Goal: Information Seeking & Learning: Learn about a topic

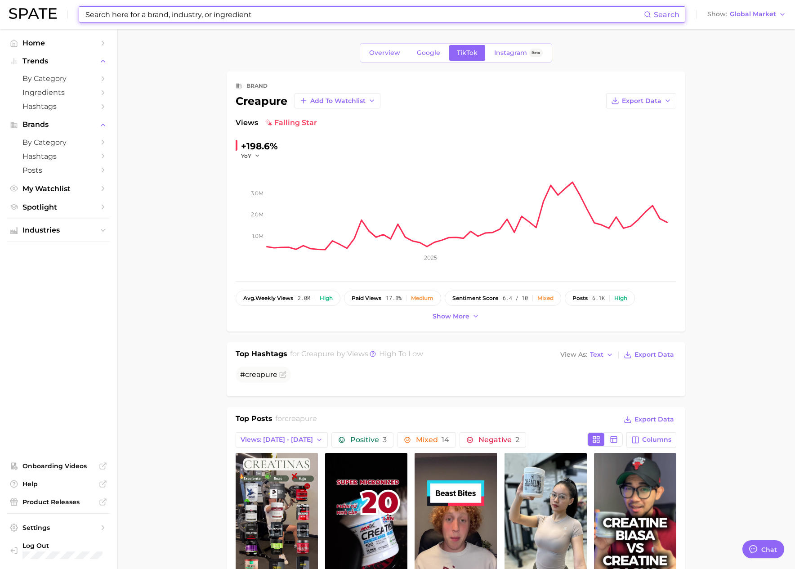
scroll to position [1474, 0]
drag, startPoint x: 227, startPoint y: 14, endPoint x: 232, endPoint y: 15, distance: 5.0
click at [227, 14] on input at bounding box center [364, 14] width 559 height 15
paste input "promix"
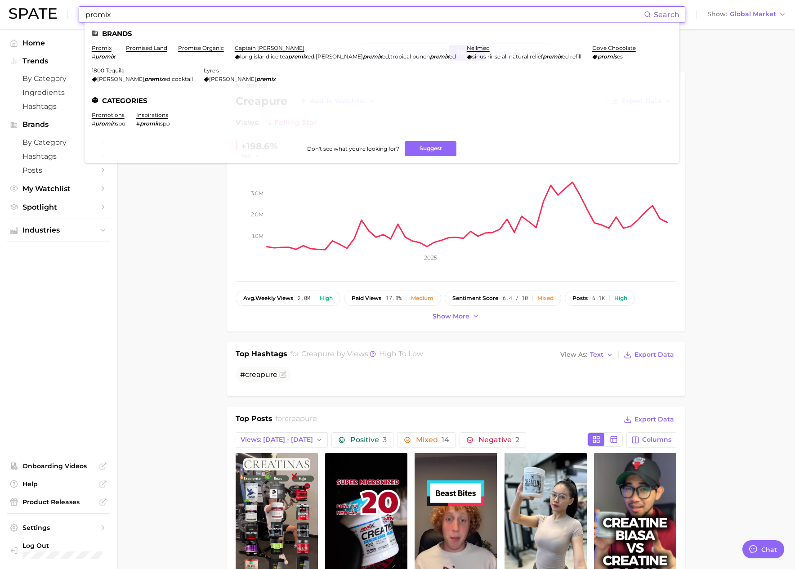
type input "promix"
click at [100, 51] on li "promix # promix" at bounding box center [103, 52] width 23 height 15
click at [101, 48] on link "promix" at bounding box center [102, 48] width 20 height 7
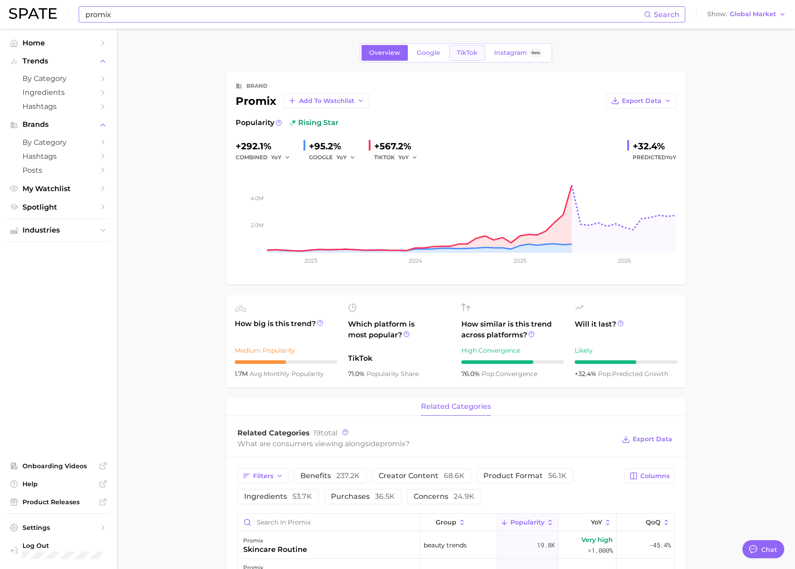
click at [479, 54] on link "TikTok" at bounding box center [467, 53] width 36 height 16
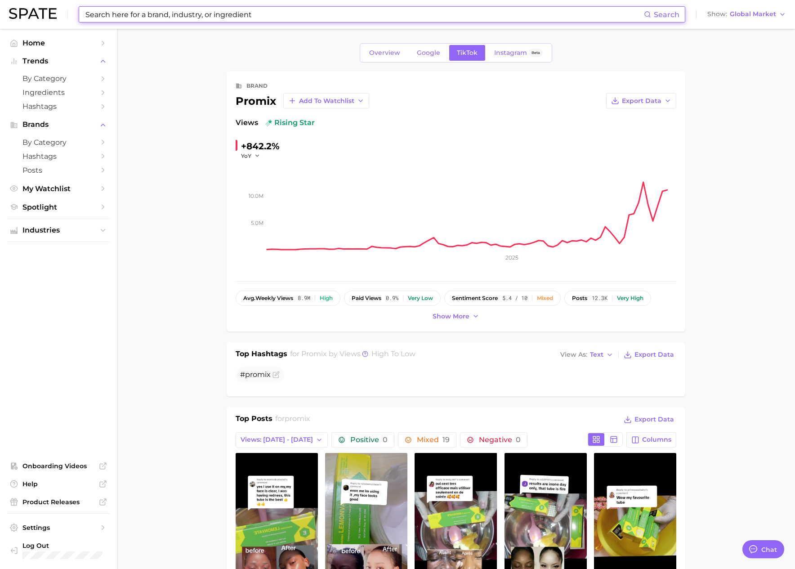
click at [171, 13] on input at bounding box center [364, 14] width 559 height 15
paste input "benefiber"
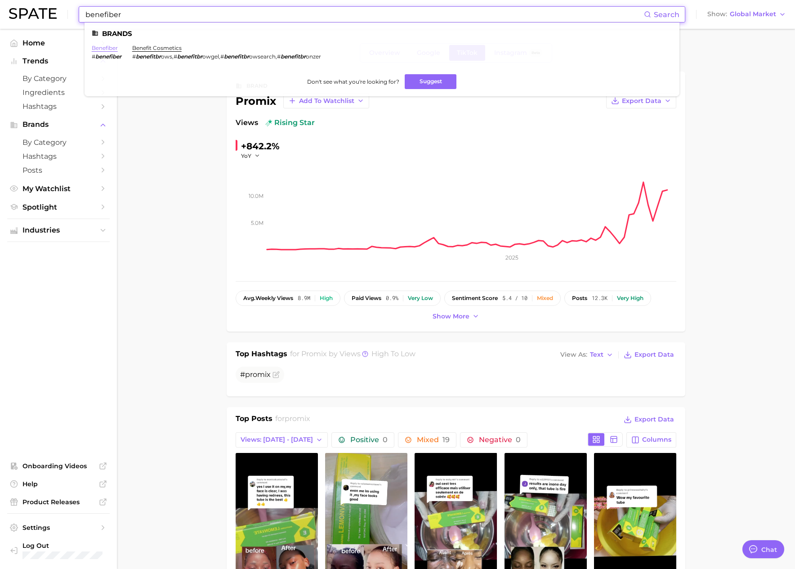
type input "benefiber"
click at [107, 46] on link "benefiber" at bounding box center [105, 48] width 26 height 7
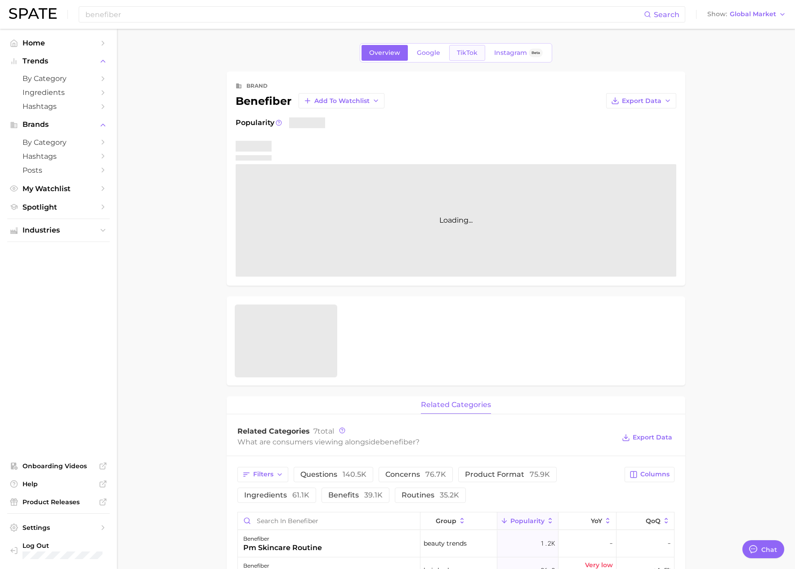
click at [460, 54] on span "TikTok" at bounding box center [467, 53] width 21 height 8
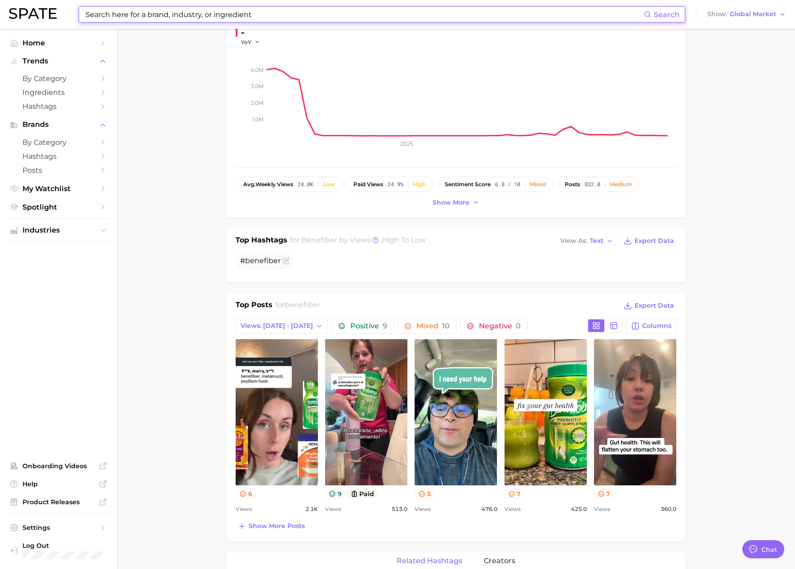
scroll to position [150, 0]
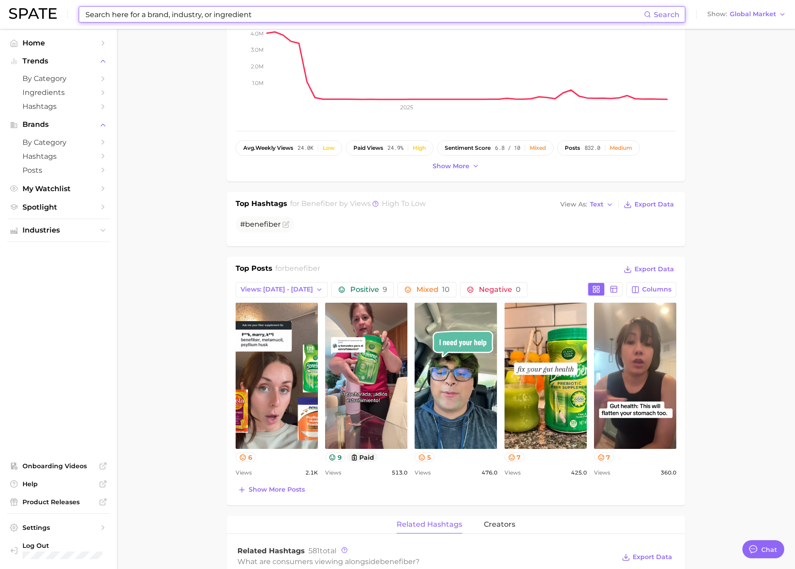
click at [123, 18] on input at bounding box center [364, 14] width 559 height 15
paste input "cellucor"
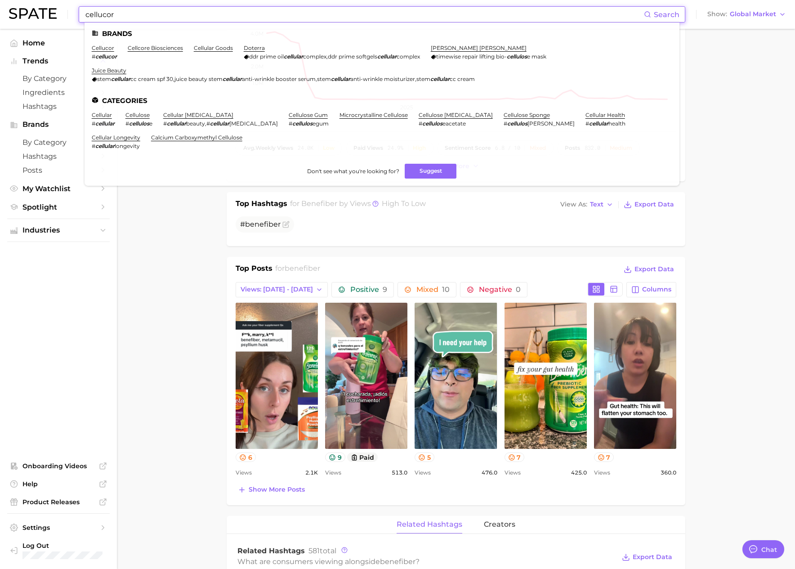
type input "cellucor"
click at [110, 50] on link "cellucor" at bounding box center [103, 48] width 22 height 7
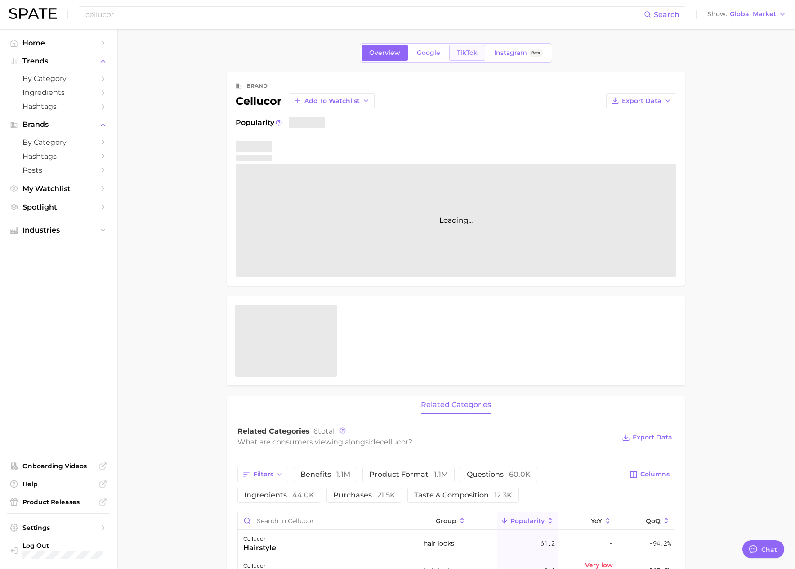
click at [475, 53] on span "TikTok" at bounding box center [467, 53] width 21 height 8
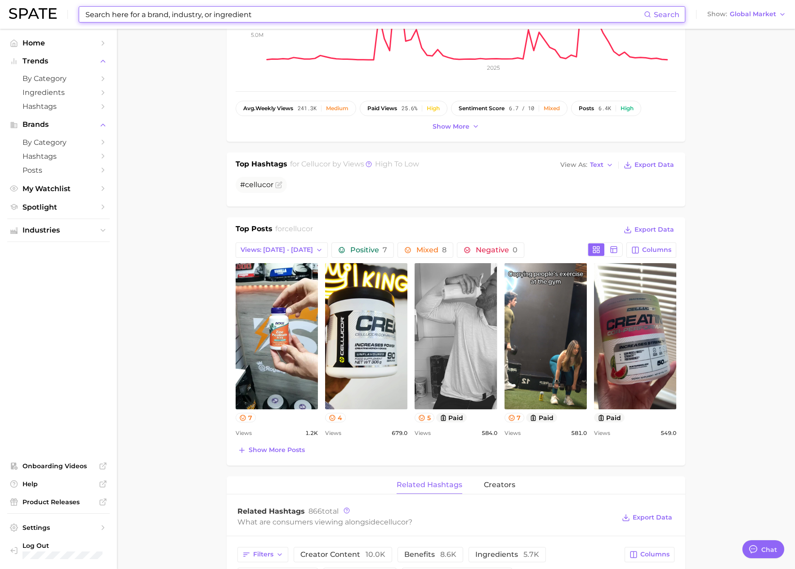
scroll to position [192, 0]
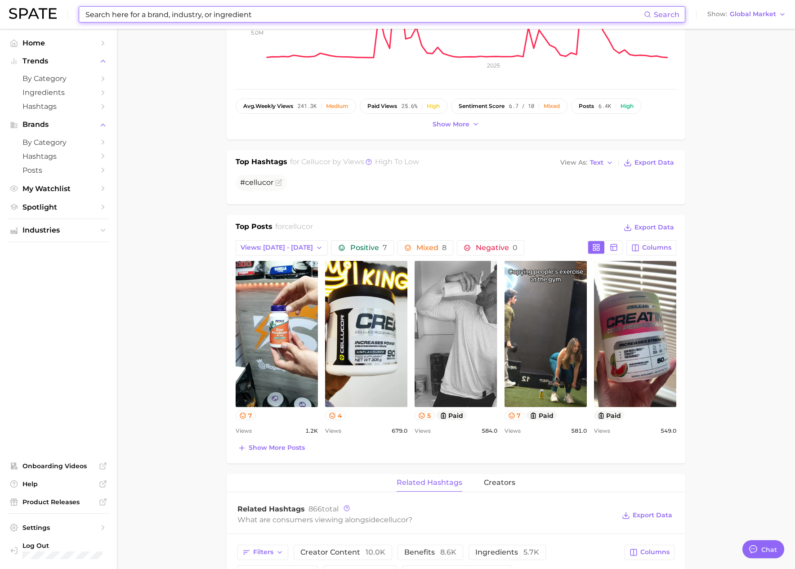
click at [218, 16] on input at bounding box center [364, 14] width 559 height 15
paste input "codeage"
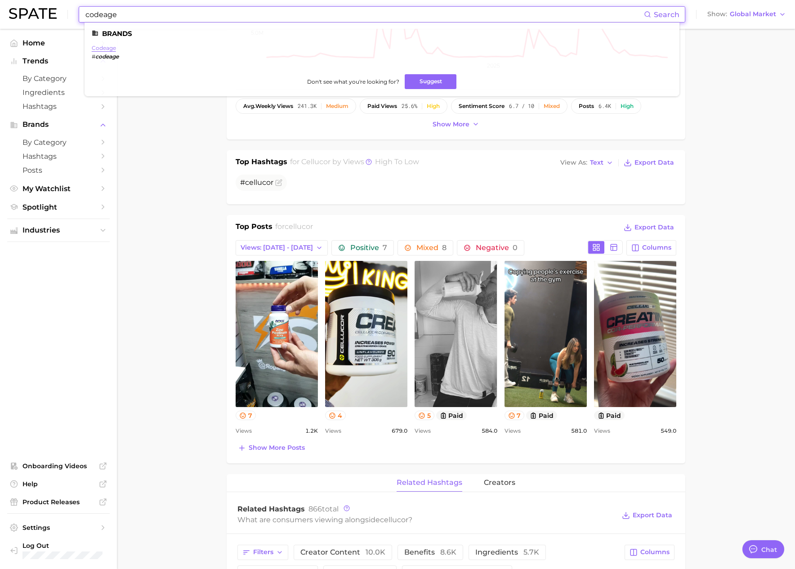
type input "codeage"
click at [111, 46] on link "codeage" at bounding box center [104, 48] width 24 height 7
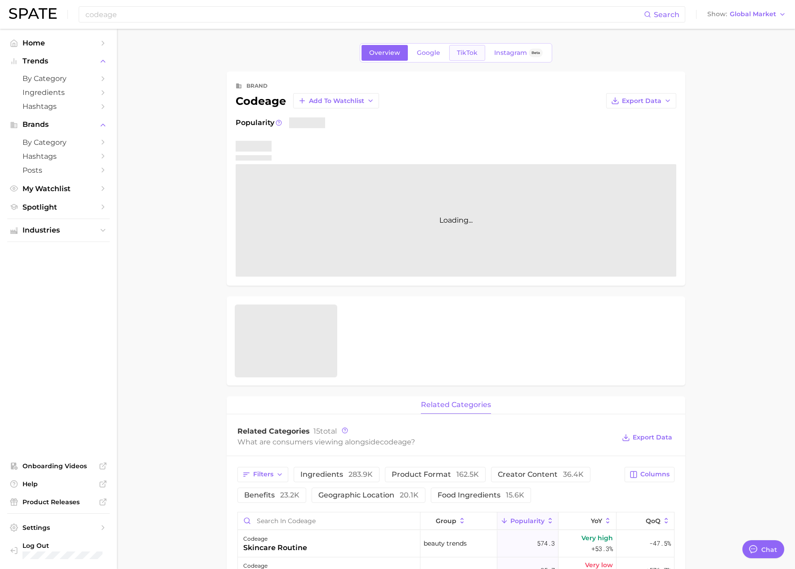
click at [472, 51] on span "TikTok" at bounding box center [467, 53] width 21 height 8
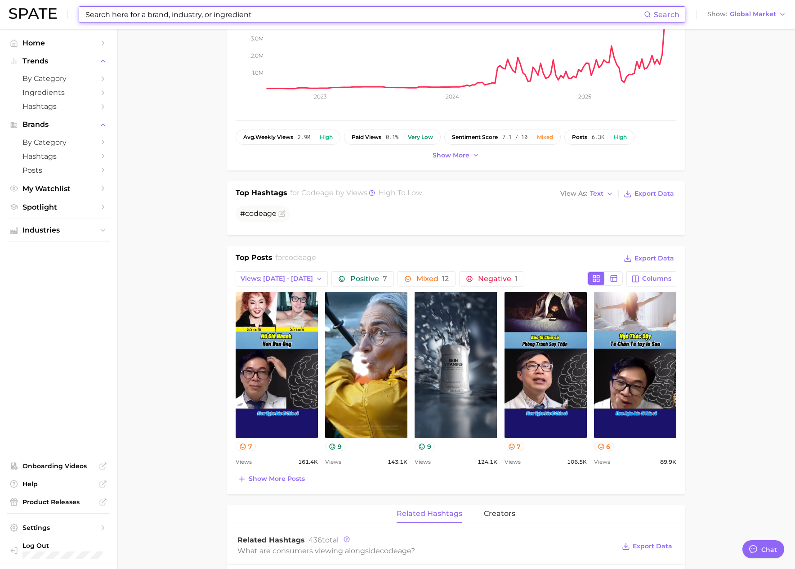
scroll to position [210, 0]
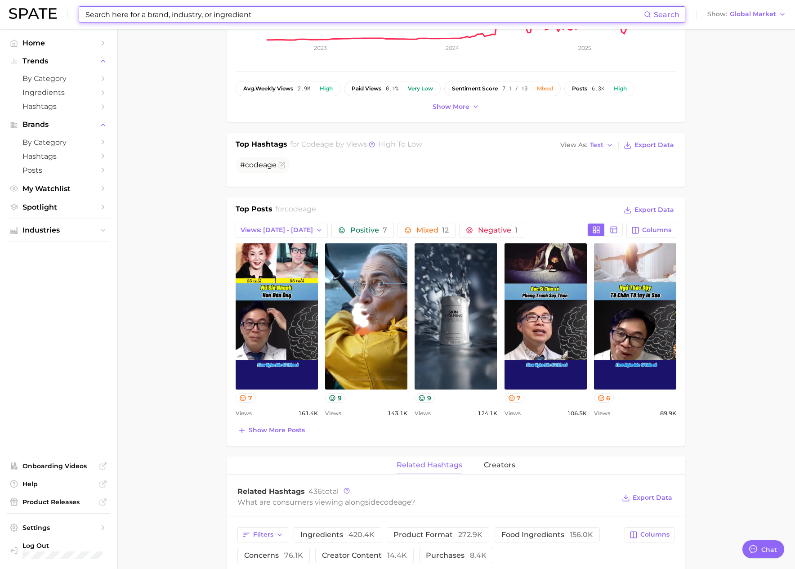
click at [154, 18] on input at bounding box center [364, 14] width 559 height 15
paste input "obvi"
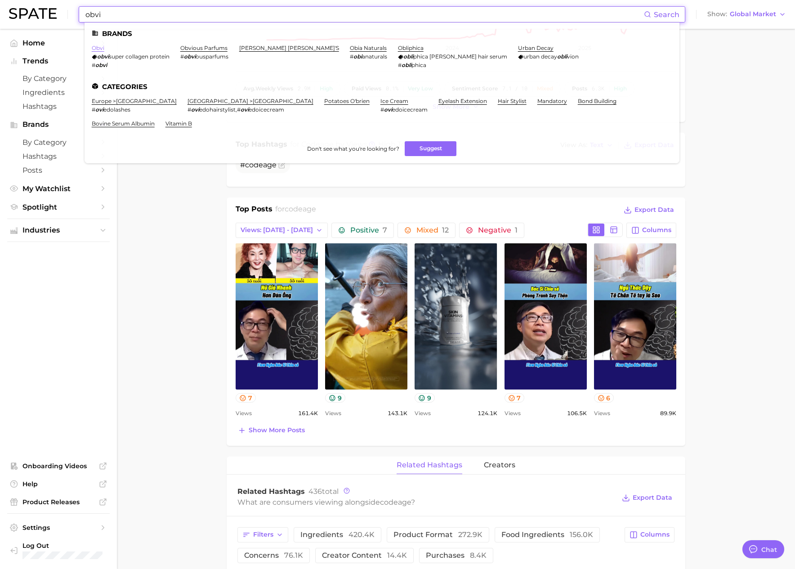
type input "obvi"
click at [98, 45] on link "obvi" at bounding box center [98, 48] width 13 height 7
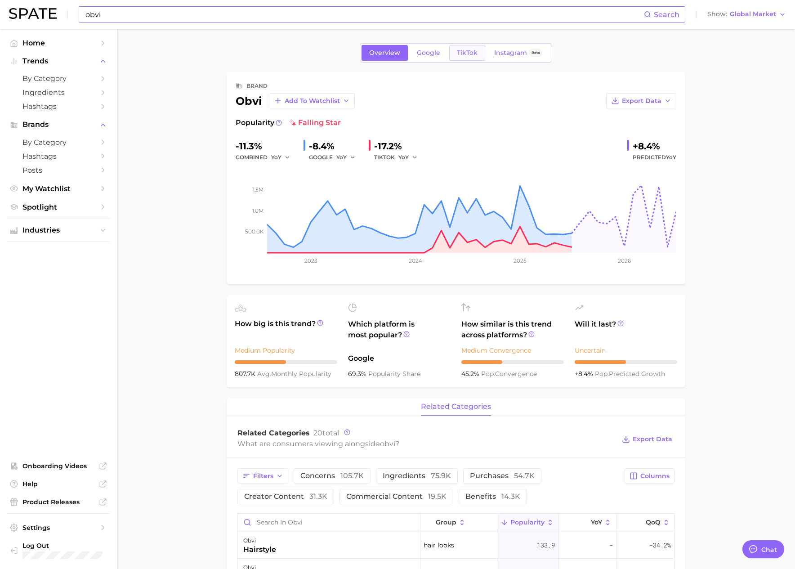
click at [457, 51] on span "TikTok" at bounding box center [467, 53] width 21 height 8
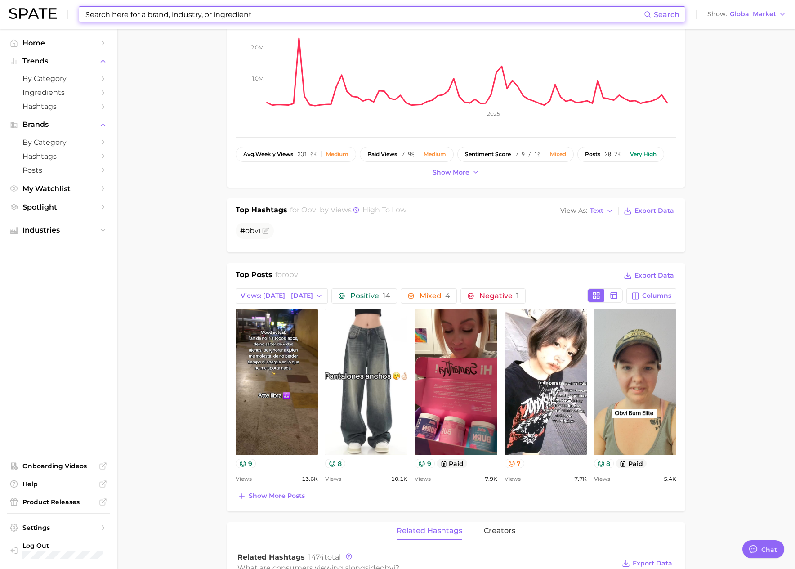
scroll to position [145, 0]
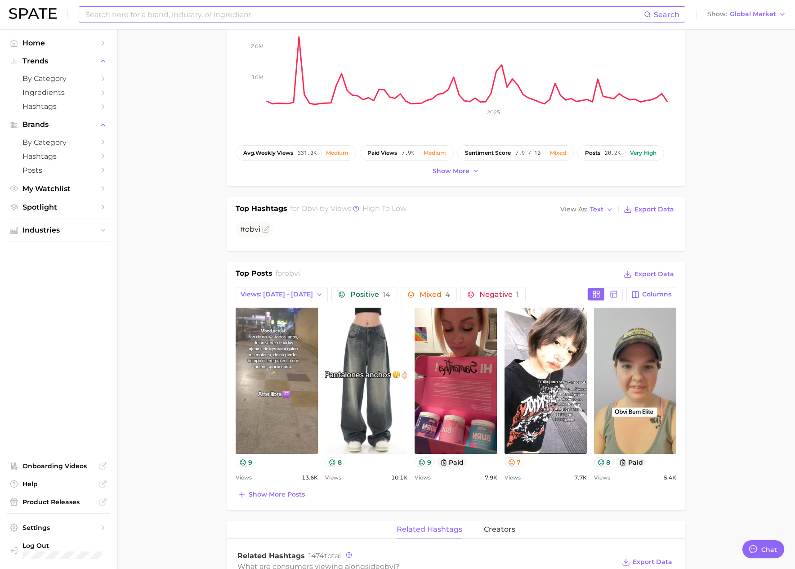
click at [302, 355] on link "view post on TikTok" at bounding box center [277, 381] width 82 height 146
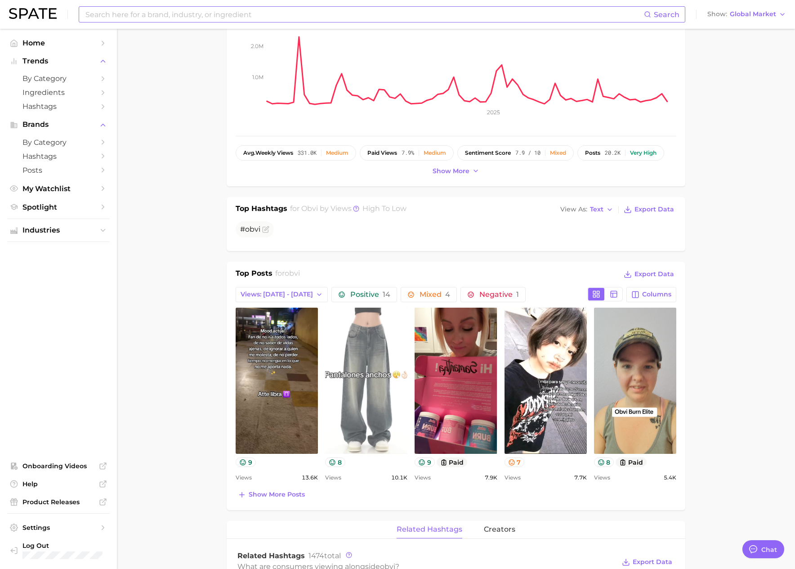
click at [378, 354] on link "view post on TikTok" at bounding box center [366, 381] width 82 height 146
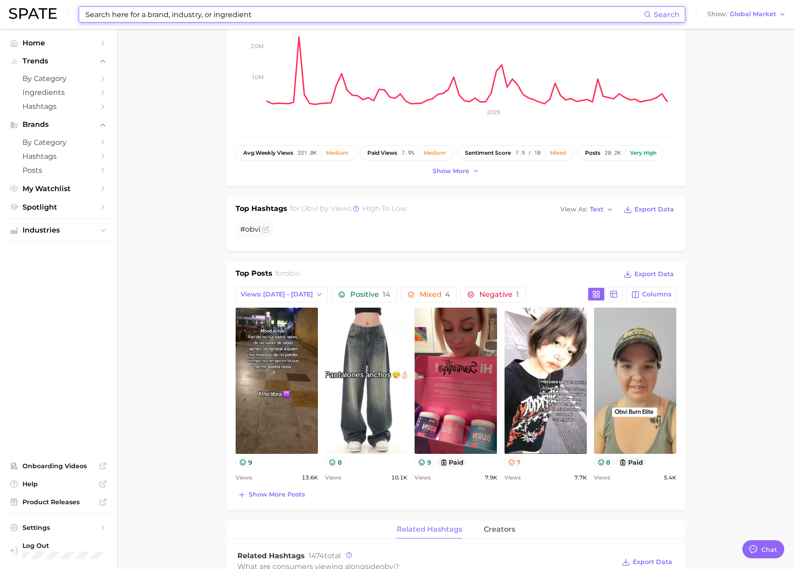
click at [149, 12] on input at bounding box center [364, 14] width 559 height 15
paste input "the well"
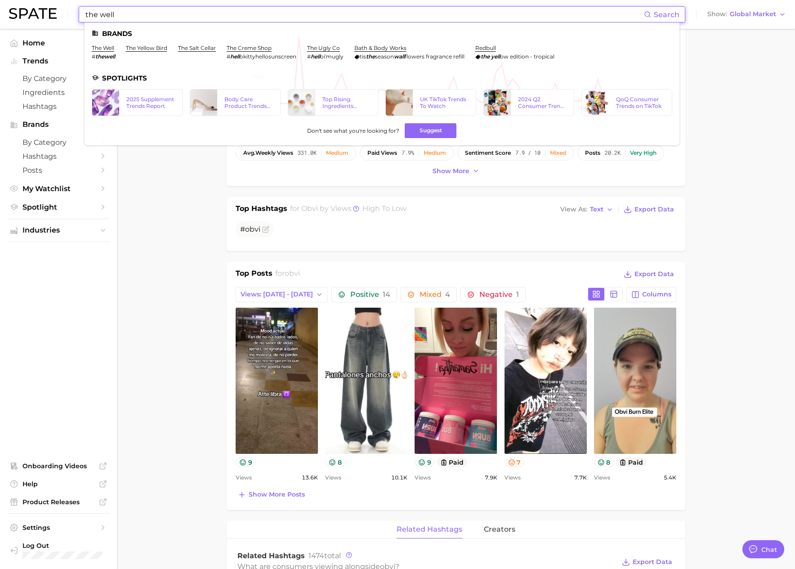
type input "the well"
click at [111, 52] on li "the well # thewell" at bounding box center [103, 52] width 23 height 15
click at [108, 48] on link "the well" at bounding box center [103, 48] width 22 height 7
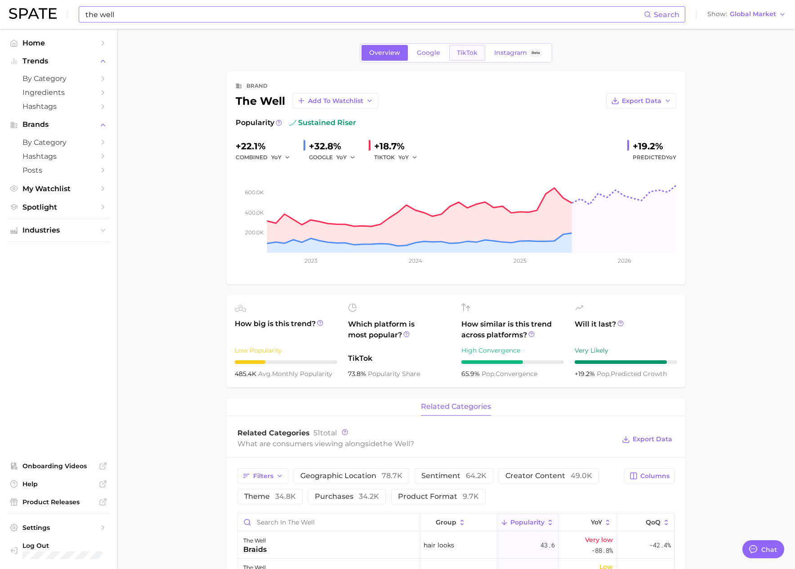
click at [467, 53] on span "TikTok" at bounding box center [467, 53] width 21 height 8
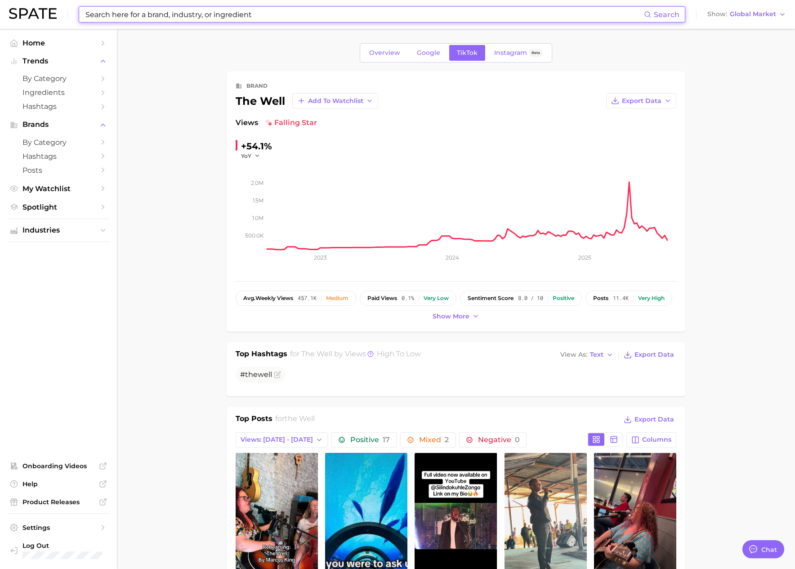
click at [157, 13] on input at bounding box center [364, 14] width 559 height 15
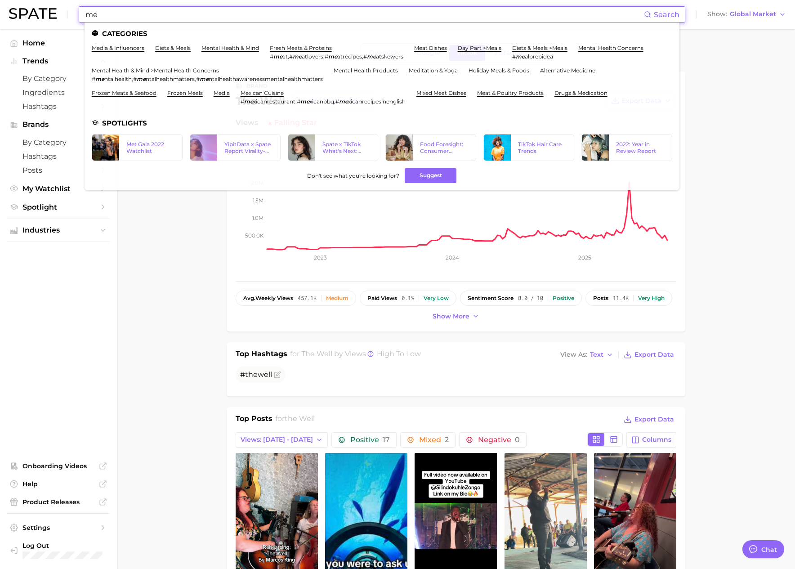
type input "m"
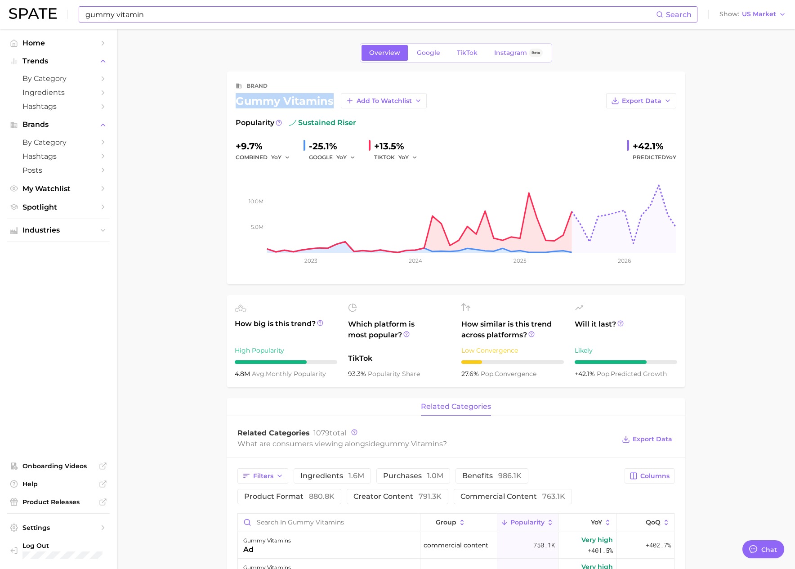
scroll to position [1474, 0]
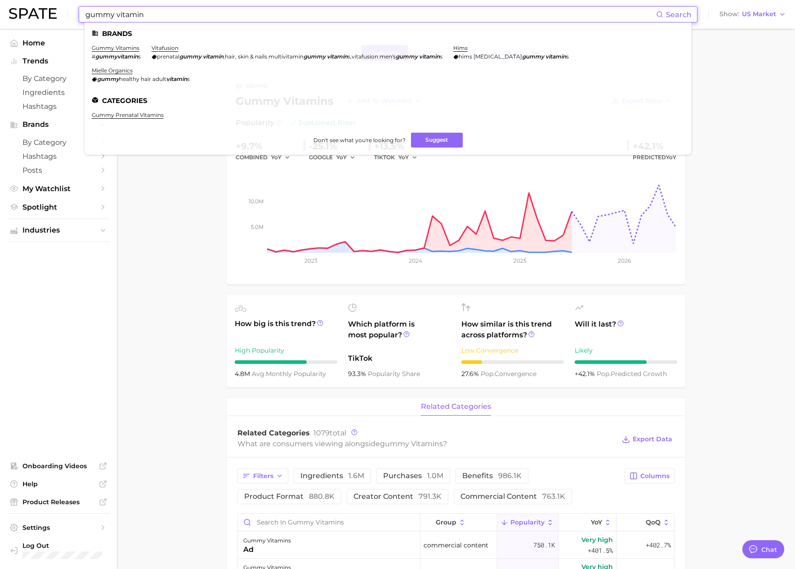
drag, startPoint x: 201, startPoint y: 13, endPoint x: 13, endPoint y: 15, distance: 187.9
click at [13, 15] on div "gummy vitamin Search Brands gummy vitamins # gummyvitamin s vitafusion prenatal…" at bounding box center [397, 14] width 777 height 29
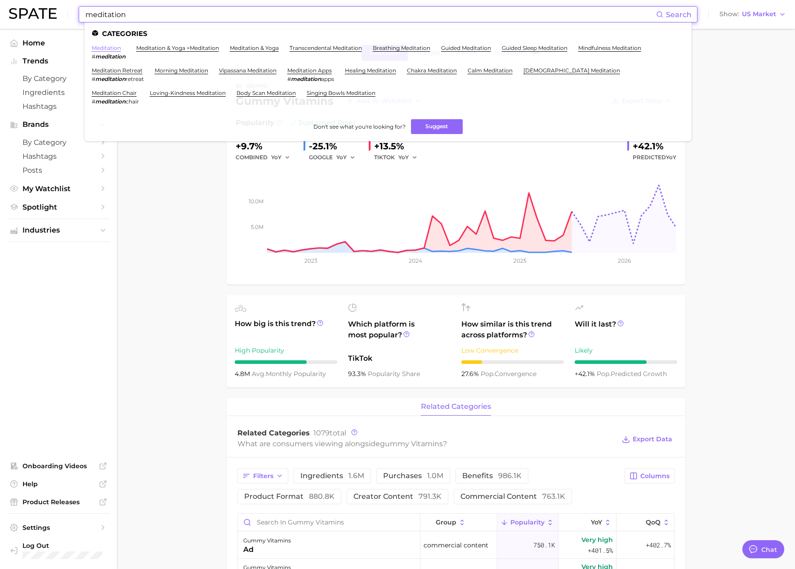
type input "meditation"
click at [107, 49] on link "meditation" at bounding box center [106, 48] width 29 height 7
